Goal: Find specific page/section: Find specific page/section

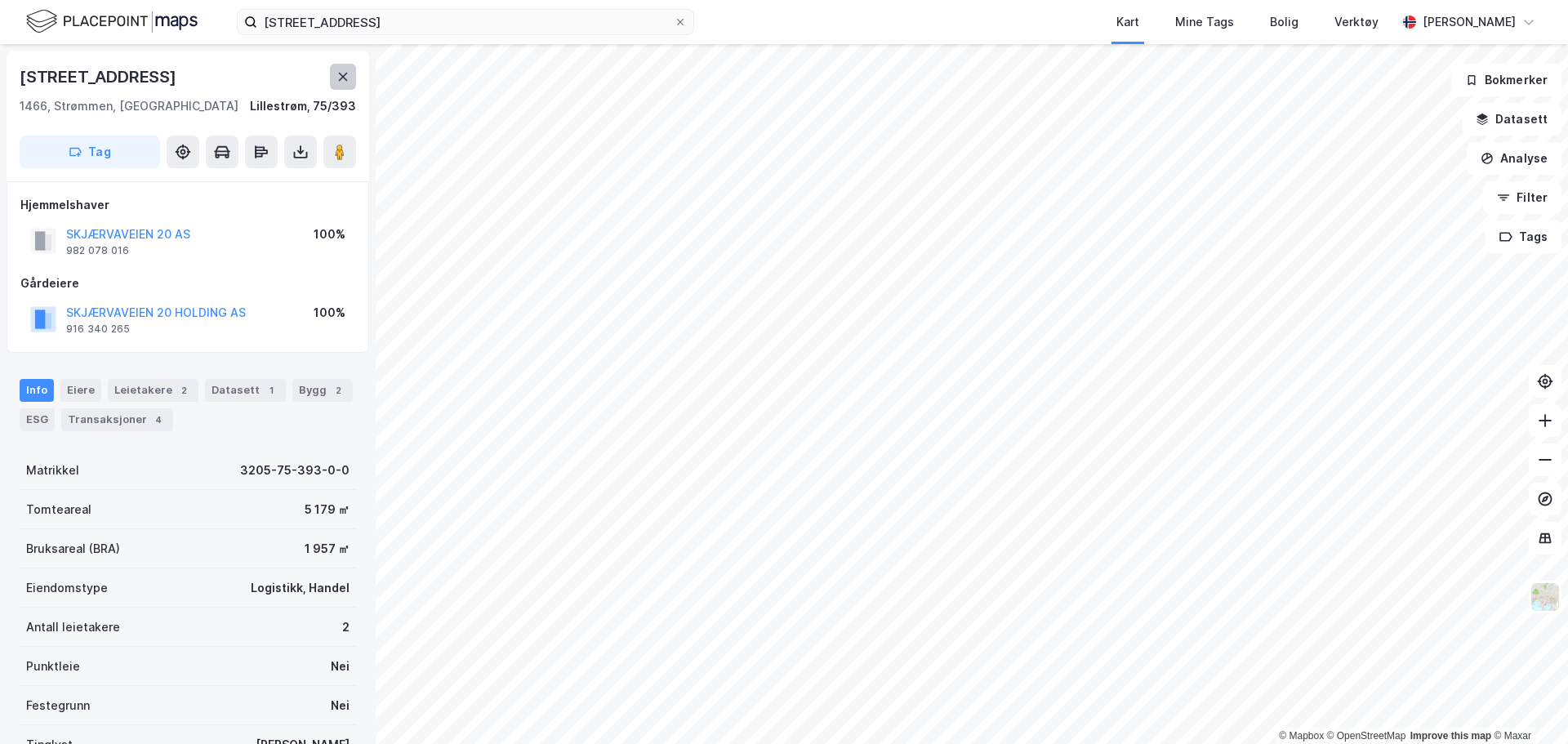
click at [340, 77] on icon at bounding box center [343, 77] width 13 height 13
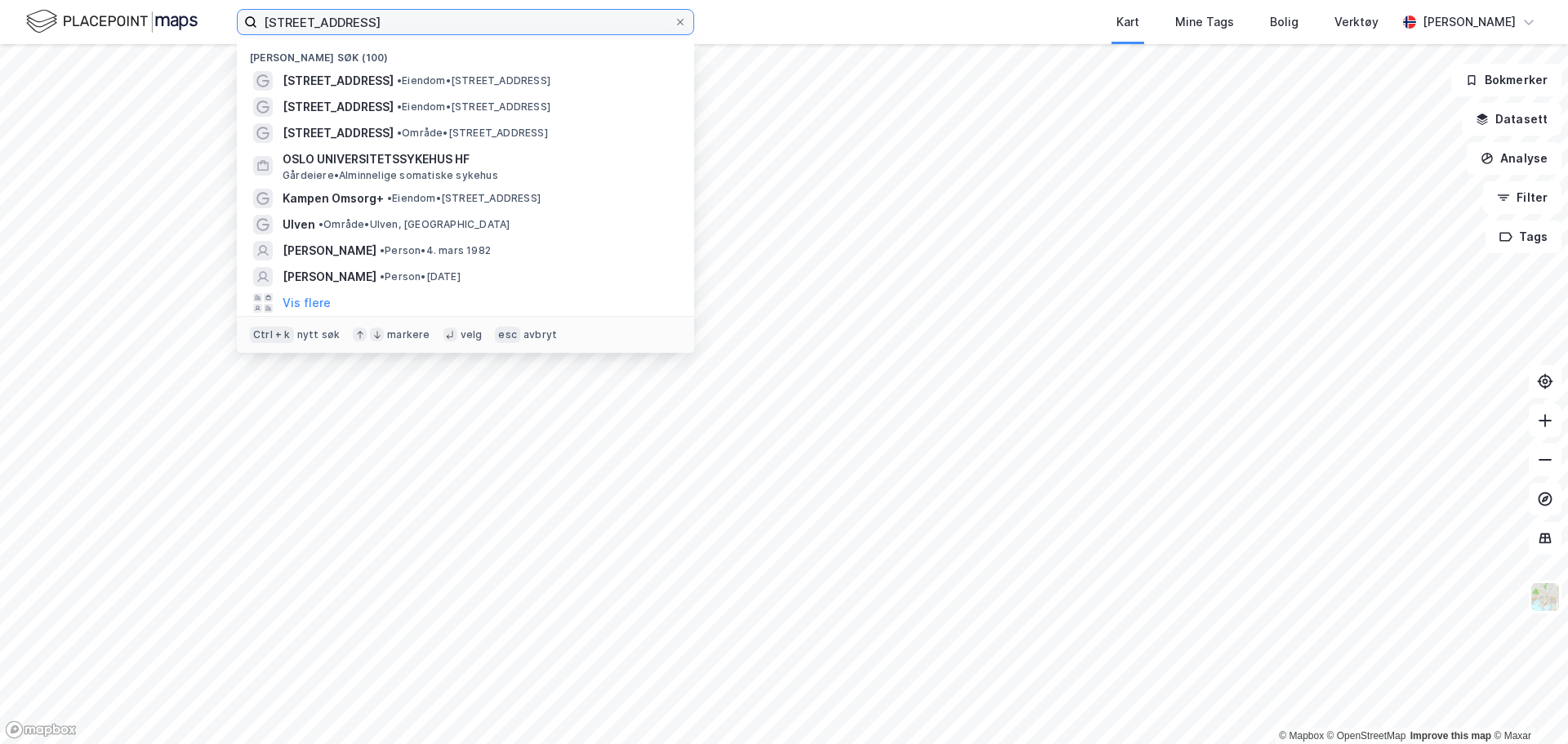
drag, startPoint x: 378, startPoint y: 25, endPoint x: 233, endPoint y: 23, distance: 145.0
click at [262, 27] on input "[STREET_ADDRESS]" at bounding box center [466, 22] width 417 height 25
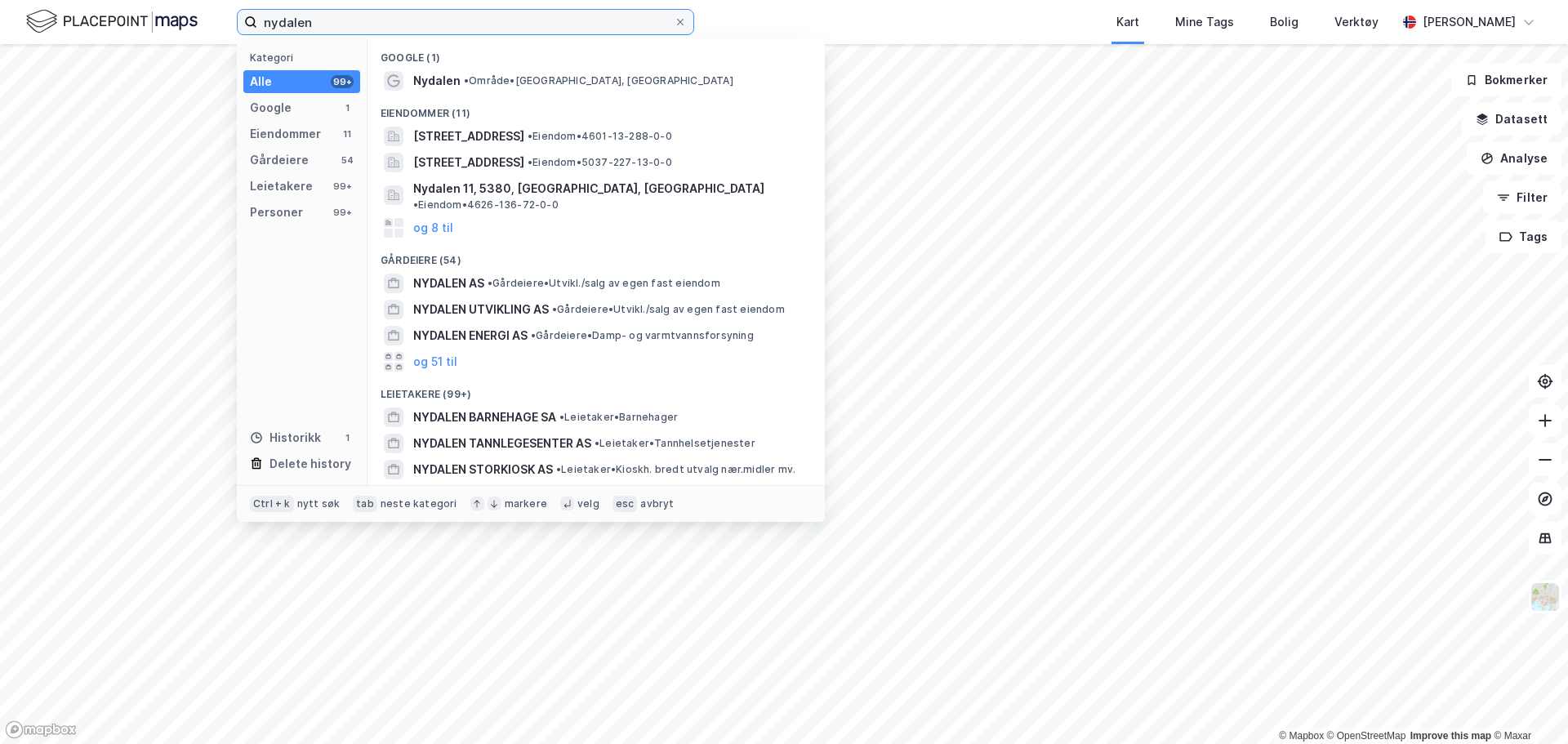
type input "nydalen"
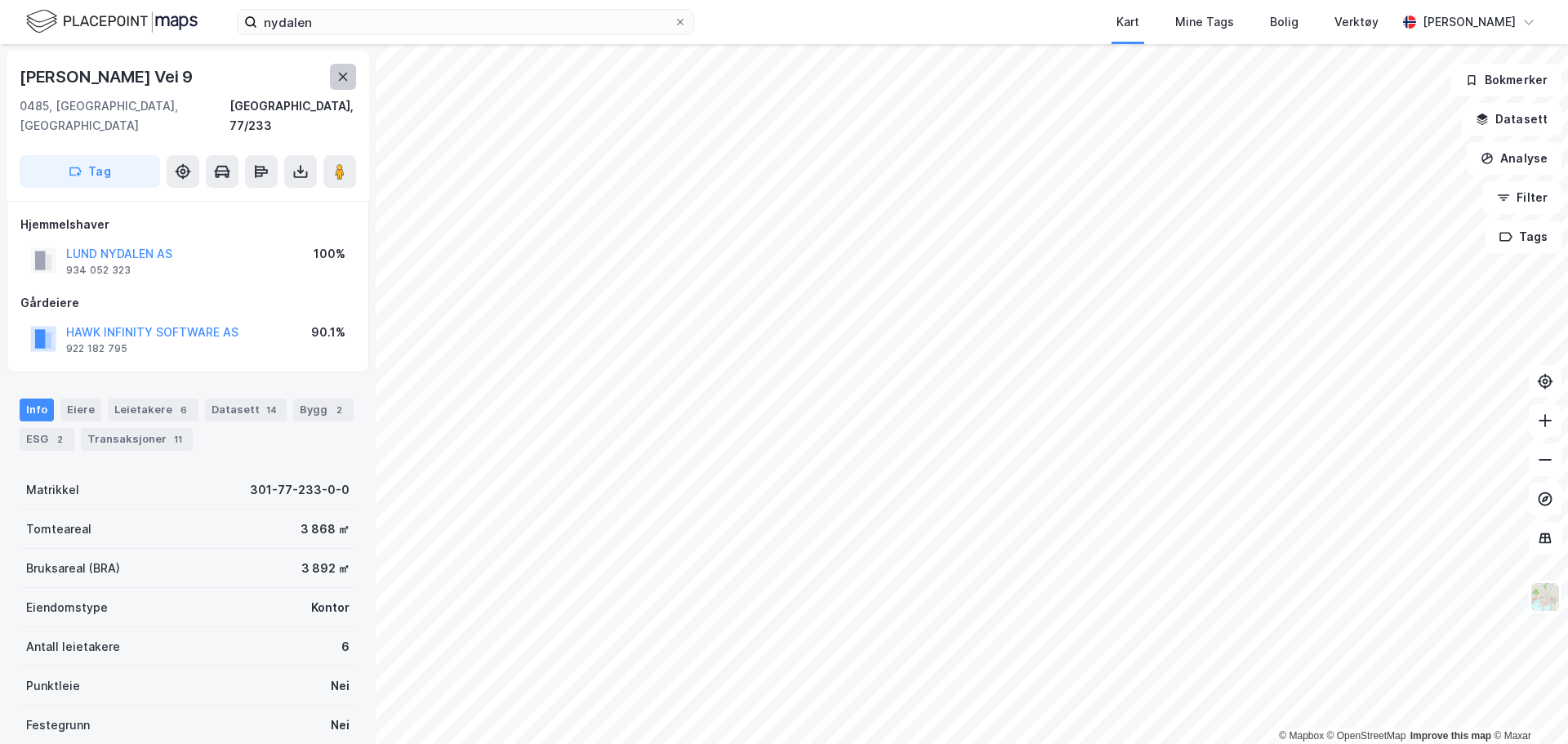
click at [346, 83] on icon at bounding box center [343, 77] width 13 height 13
